Goal: Transaction & Acquisition: Purchase product/service

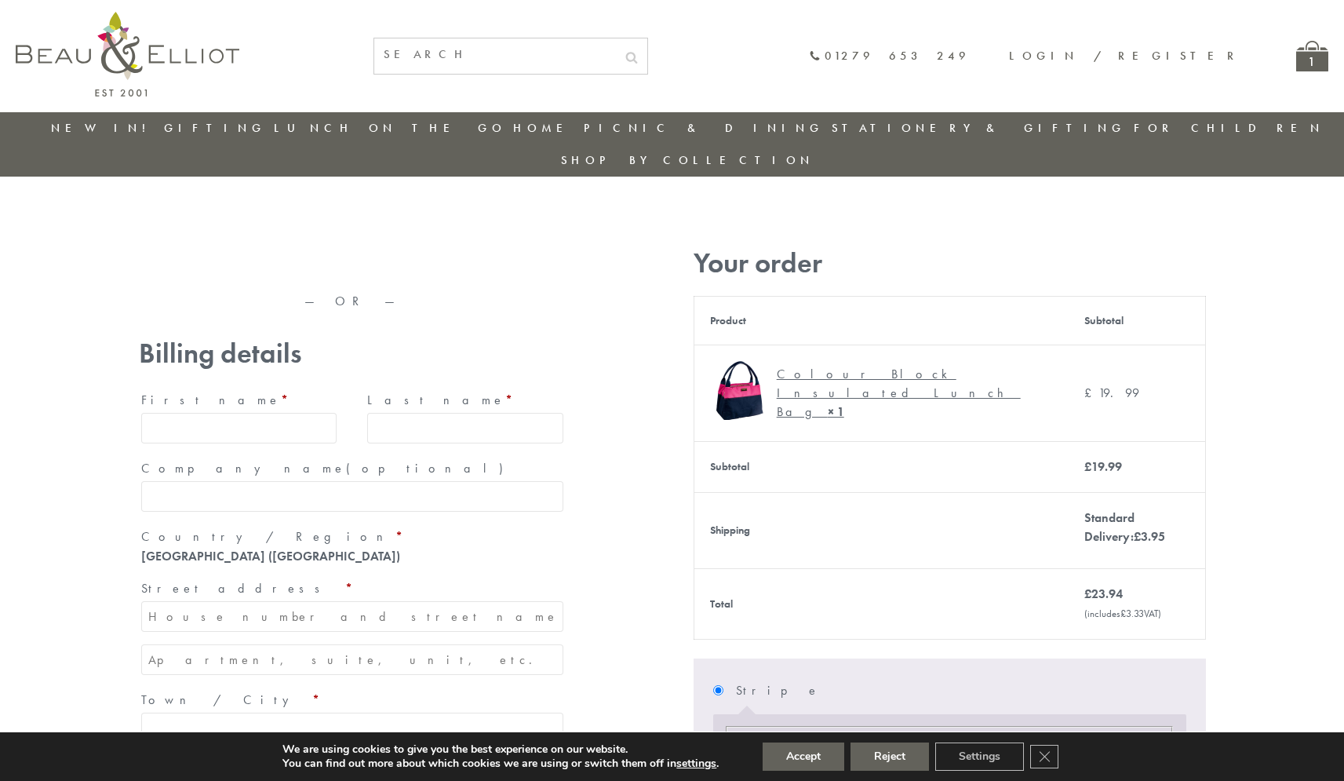
type input "[EMAIL_ADDRESS][DOMAIN_NAME]"
type input "[PERSON_NAME]"
type input "23, [GEOGRAPHIC_DATA], [GEOGRAPHIC_DATA]"
type input "[GEOGRAPHIC_DATA]"
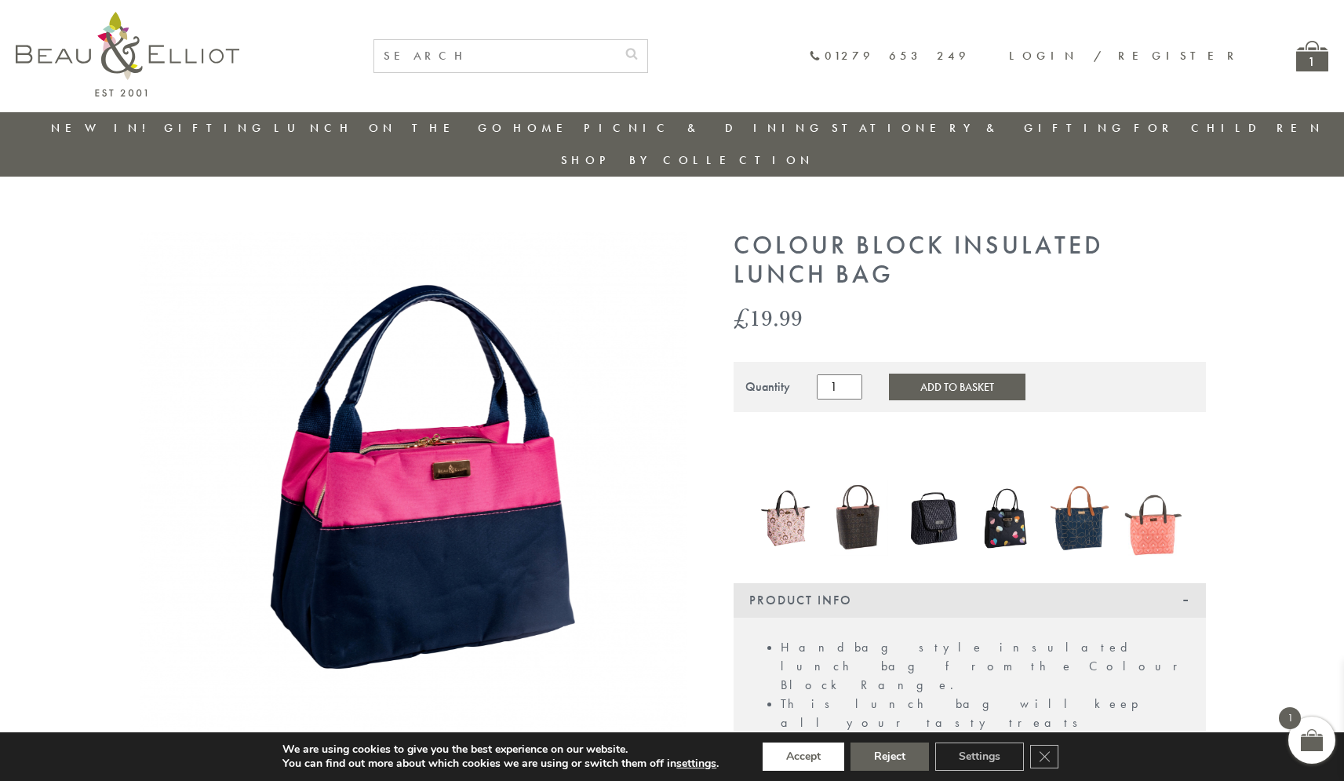
click at [804, 756] on button "Accept" at bounding box center [804, 756] width 82 height 28
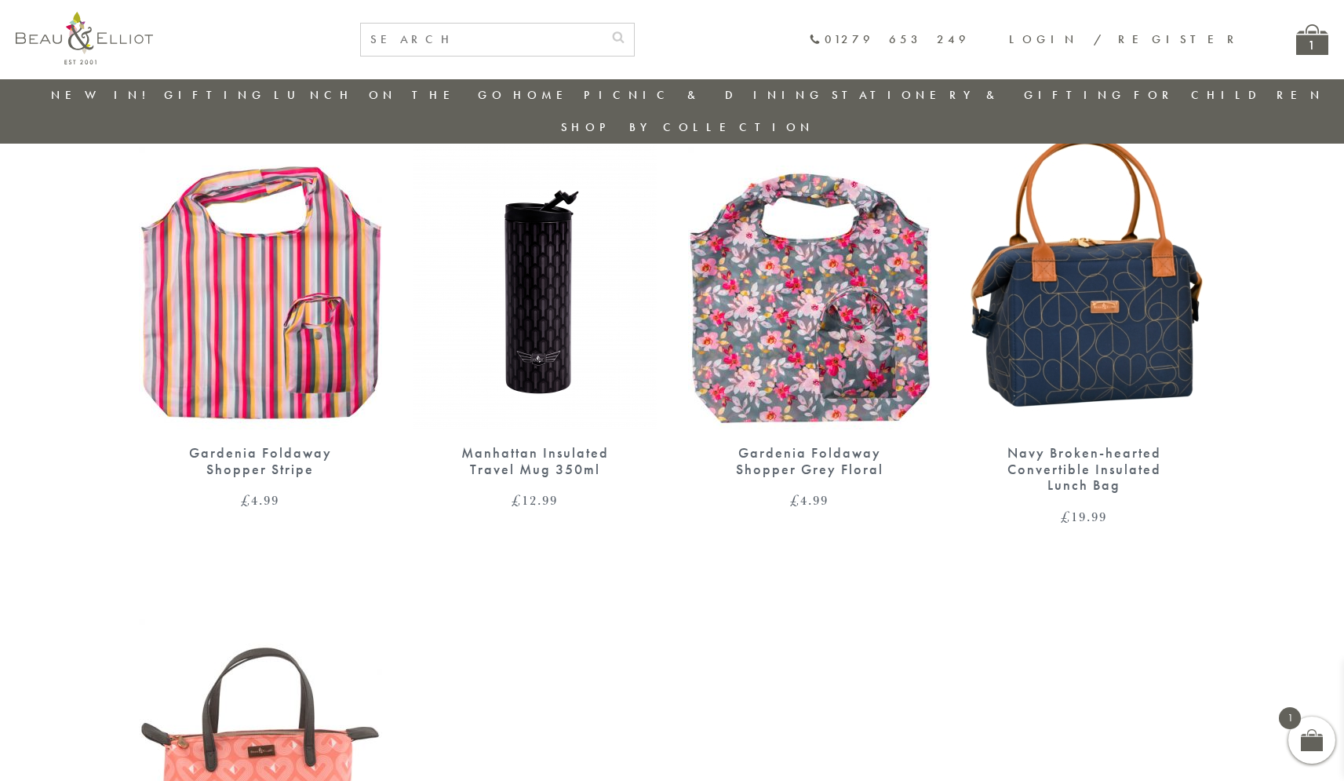
scroll to position [1238, 0]
